Goal: Task Accomplishment & Management: Manage account settings

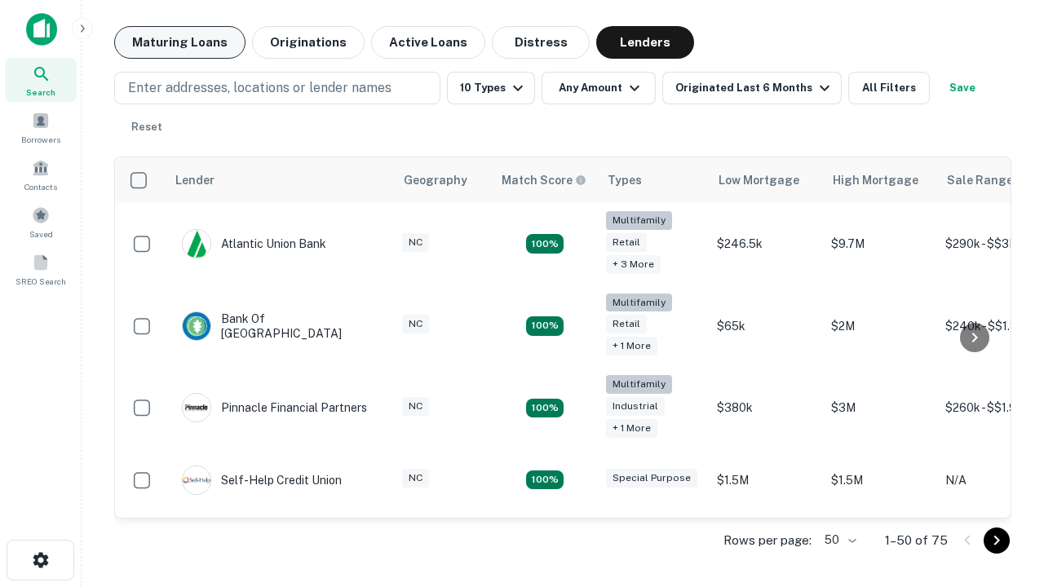
click at [179, 42] on button "Maturing Loans" at bounding box center [179, 42] width 131 height 33
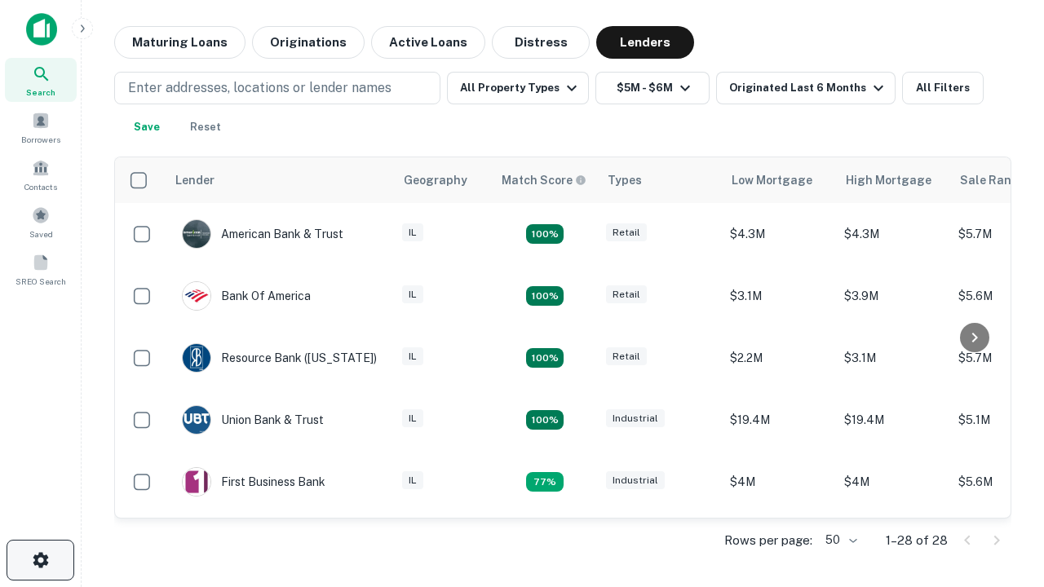
click at [40, 560] on icon "button" at bounding box center [41, 561] width 20 height 20
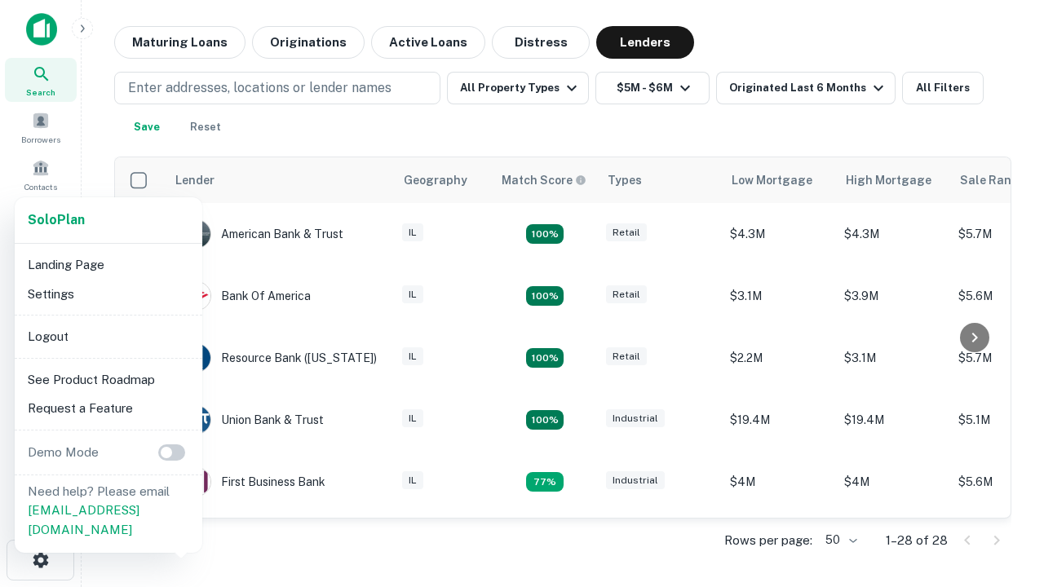
click at [108, 336] on li "Logout" at bounding box center [108, 336] width 175 height 29
